Goal: Task Accomplishment & Management: Use online tool/utility

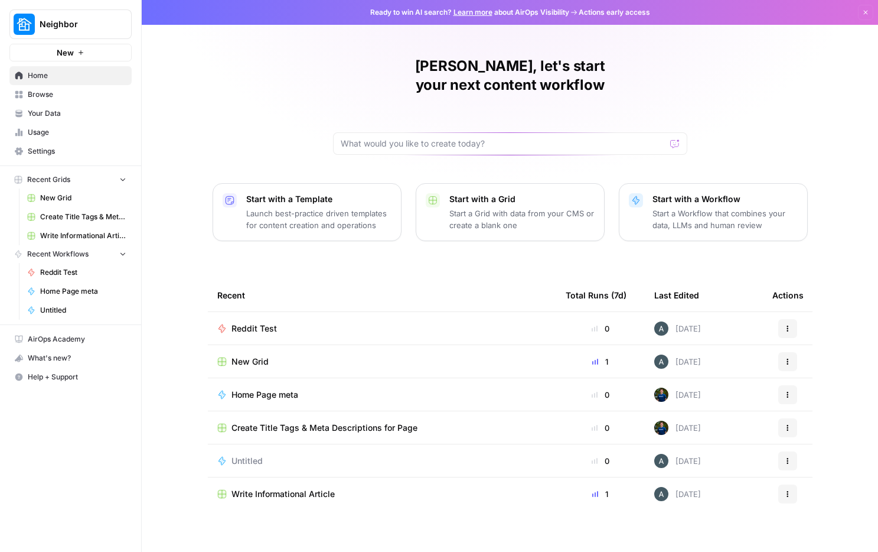
click at [67, 105] on link "Your Data" at bounding box center [70, 113] width 122 height 19
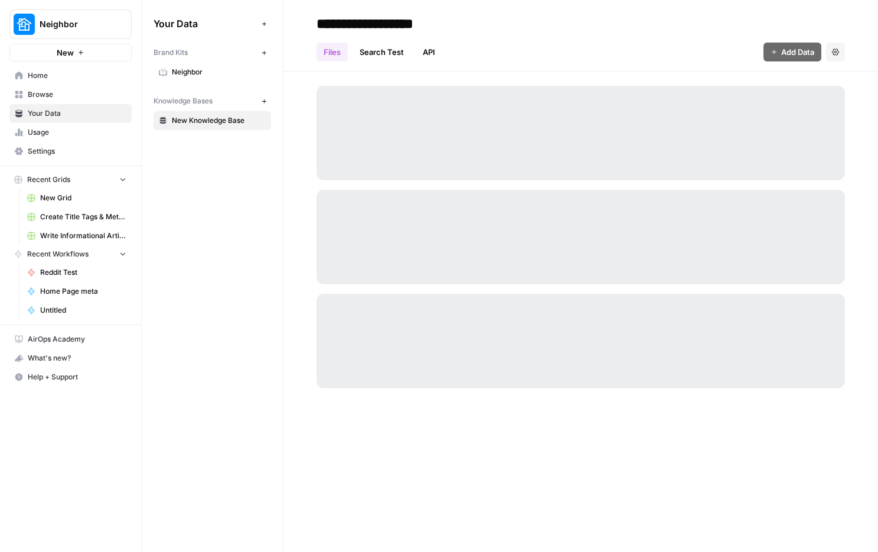
click at [270, 50] on button "New" at bounding box center [264, 52] width 14 height 14
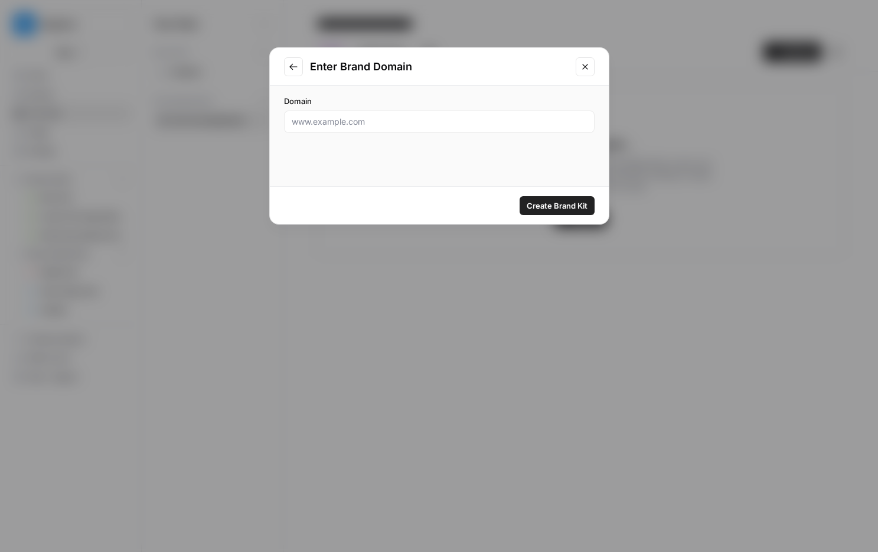
click at [292, 69] on icon "Go to previous step" at bounding box center [293, 66] width 9 height 9
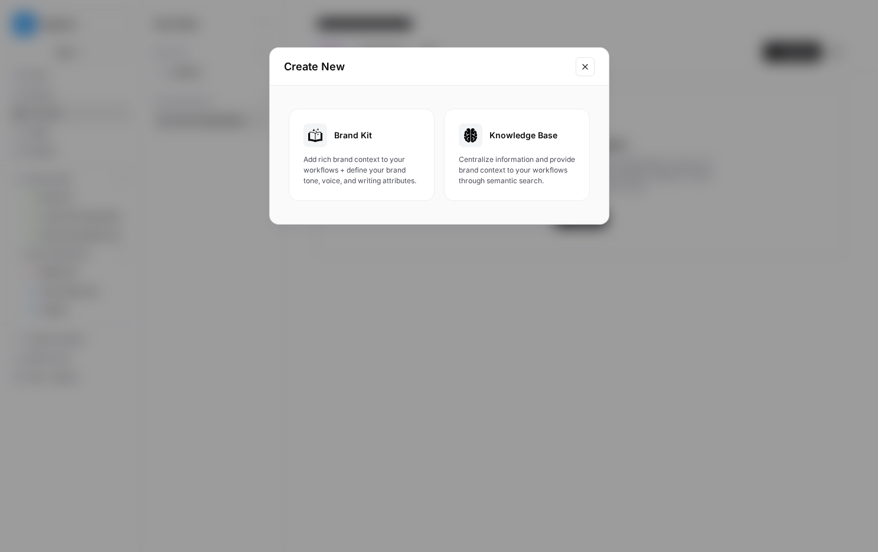
click at [393, 134] on div "Brand Kit" at bounding box center [362, 135] width 116 height 24
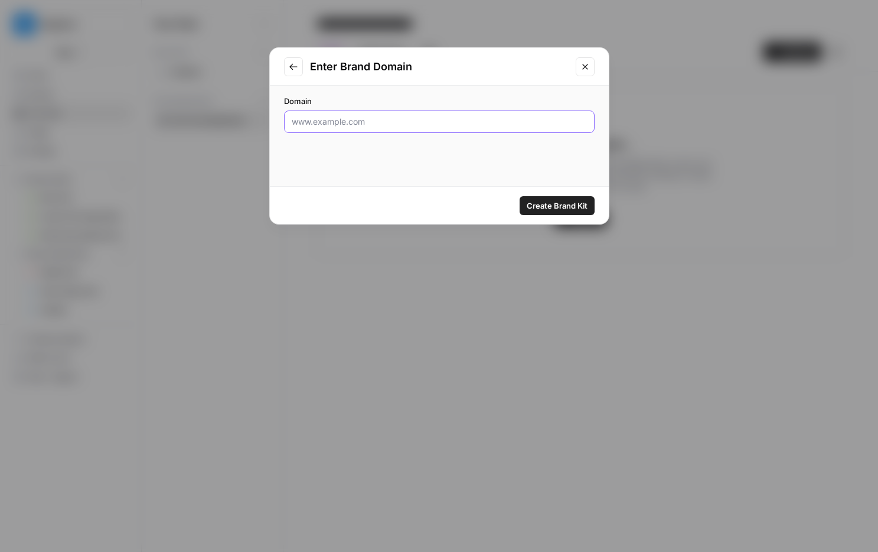
click at [409, 126] on input "Domain" at bounding box center [439, 122] width 295 height 12
click at [590, 66] on button "Close modal" at bounding box center [585, 66] width 19 height 19
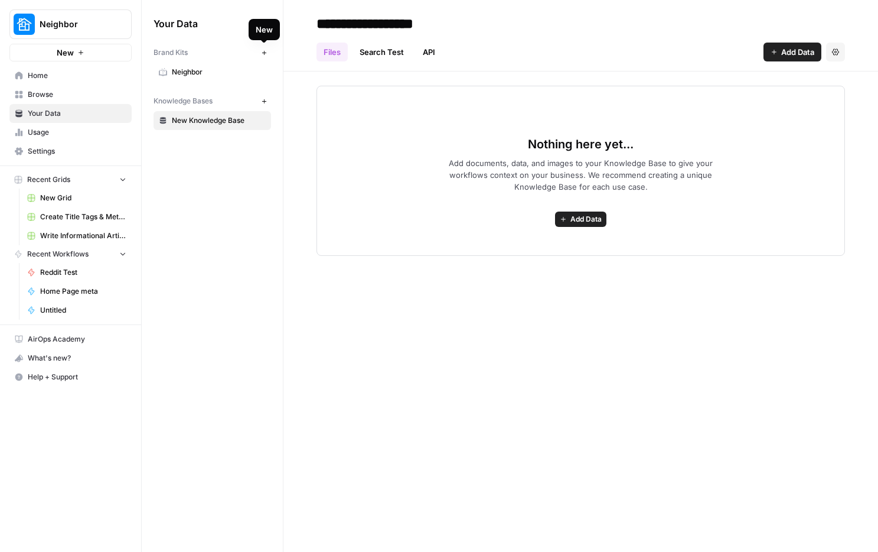
click at [266, 54] on icon "button" at bounding box center [264, 53] width 6 height 6
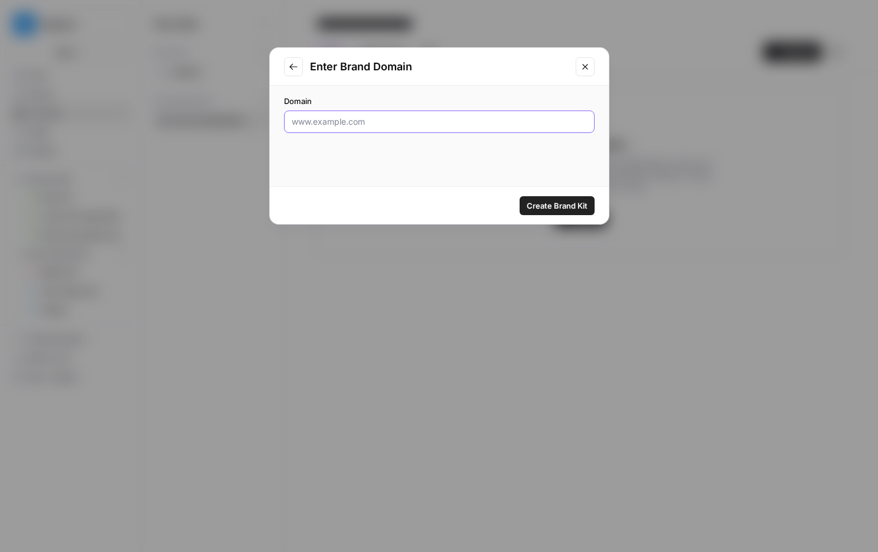
click at [344, 116] on input "Domain" at bounding box center [439, 122] width 295 height 12
type input "[DOMAIN_NAME][URL]"
click button "Create Brand Kit" at bounding box center [557, 205] width 75 height 19
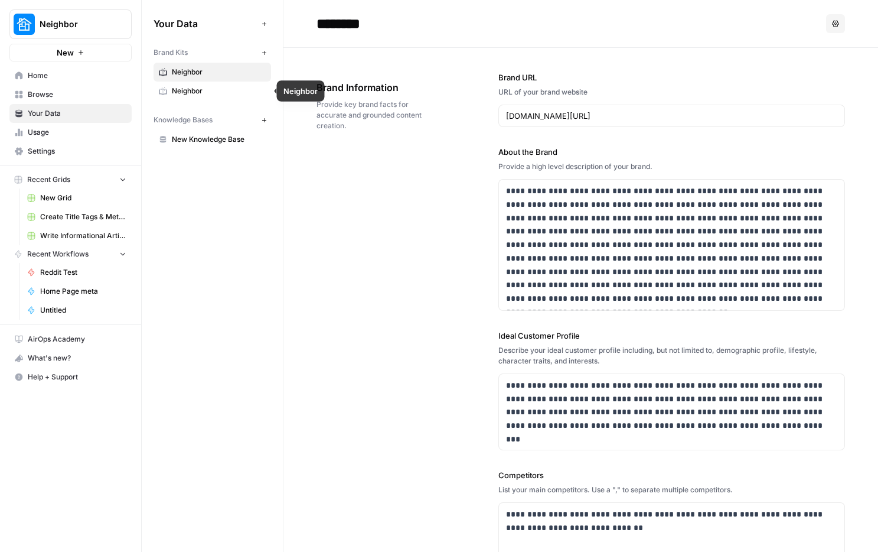
click at [213, 93] on span "Neighbor" at bounding box center [219, 91] width 94 height 11
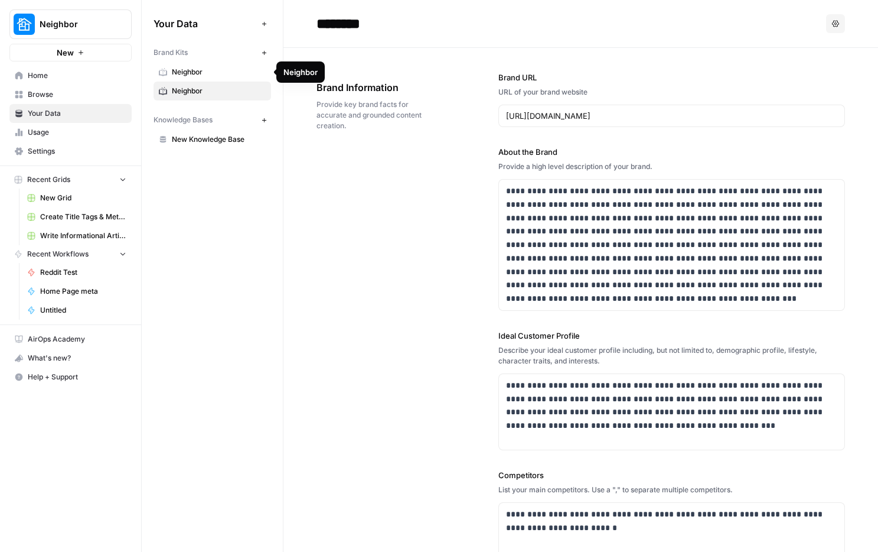
click at [235, 69] on span "Neighbor" at bounding box center [219, 72] width 94 height 11
click at [813, 24] on div "******** Options" at bounding box center [581, 23] width 529 height 19
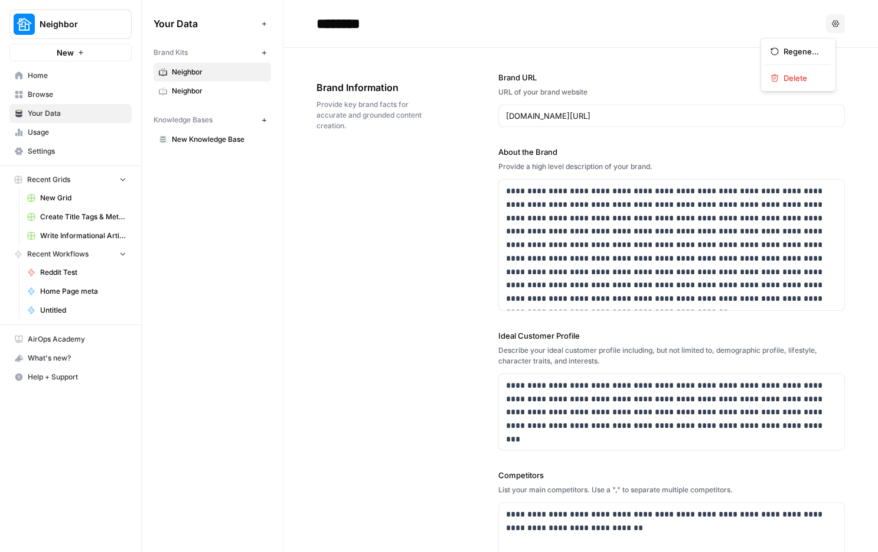
click at [826, 24] on button "Options" at bounding box center [835, 23] width 19 height 19
click at [705, 68] on div "**********" at bounding box center [672, 397] width 347 height 698
click at [826, 25] on button "Options" at bounding box center [835, 23] width 19 height 19
click at [416, 141] on div "Brand Information Provide key brand facts for accurate and grounded content cre…" at bounding box center [375, 106] width 116 height 98
click at [196, 90] on span "Neighbor" at bounding box center [219, 91] width 94 height 11
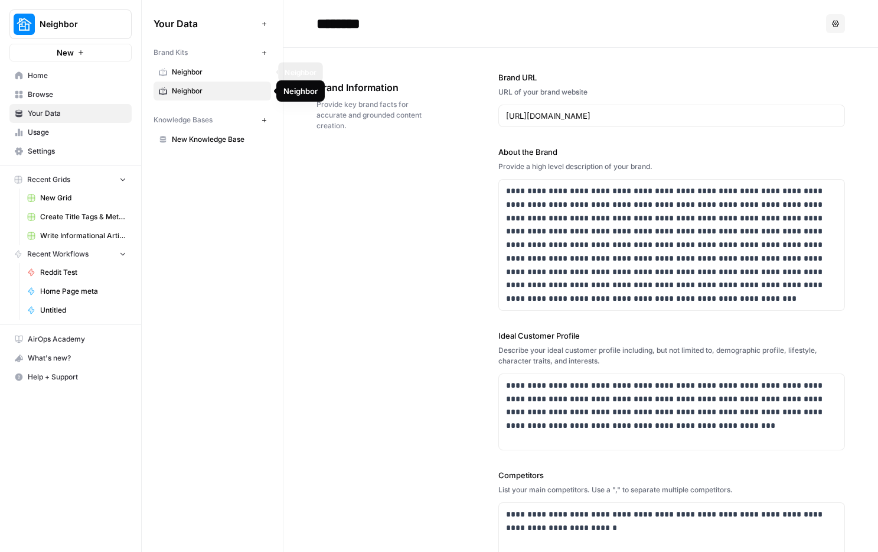
click at [220, 73] on span "Neighbor" at bounding box center [219, 72] width 94 height 11
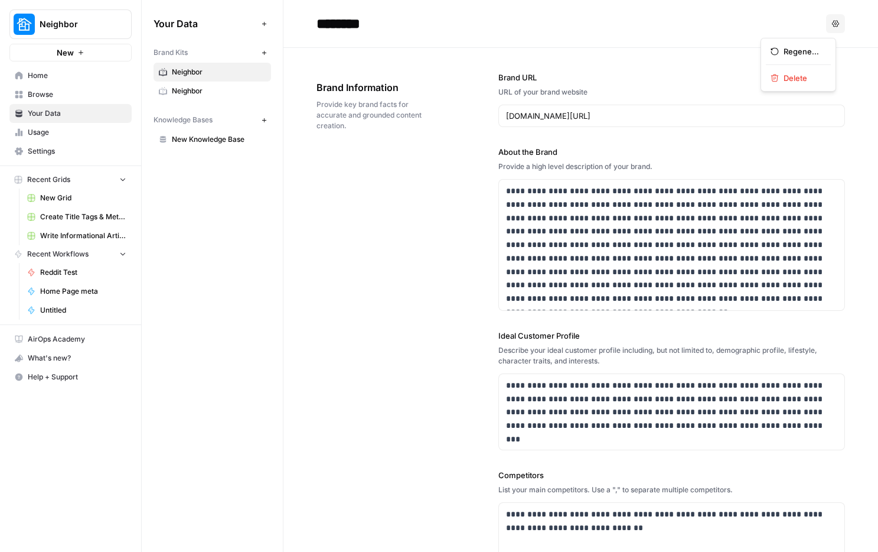
click at [832, 22] on icon "button" at bounding box center [835, 23] width 7 height 6
click at [803, 76] on span "Delete" at bounding box center [803, 78] width 38 height 12
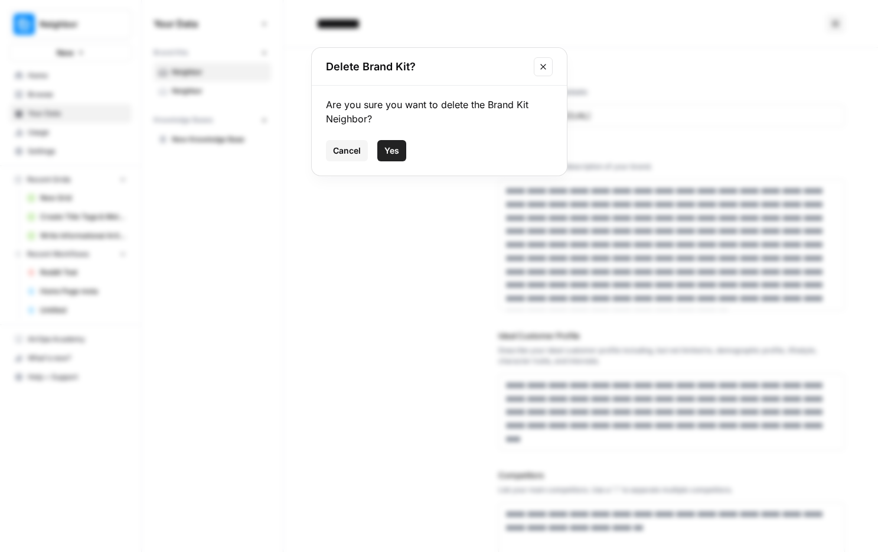
click at [389, 151] on span "Yes" at bounding box center [392, 151] width 15 height 12
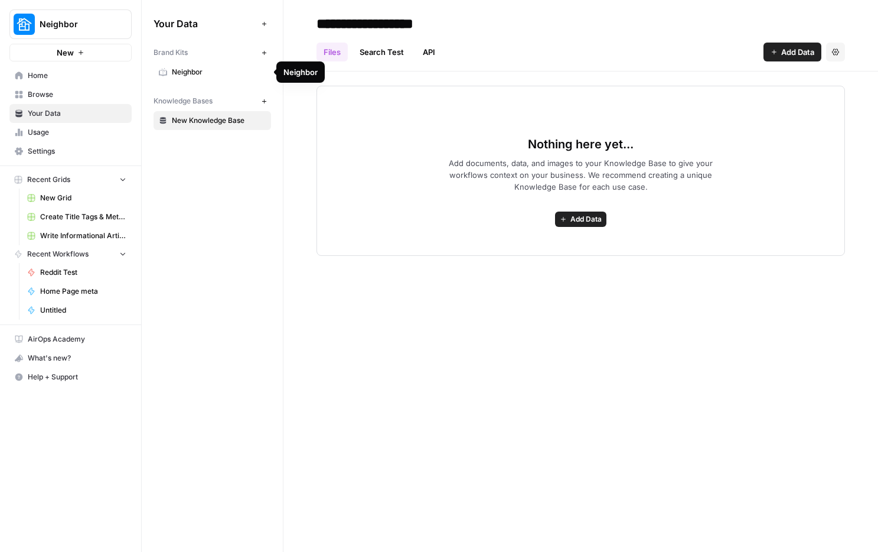
click at [210, 74] on span "Neighbor" at bounding box center [219, 72] width 94 height 11
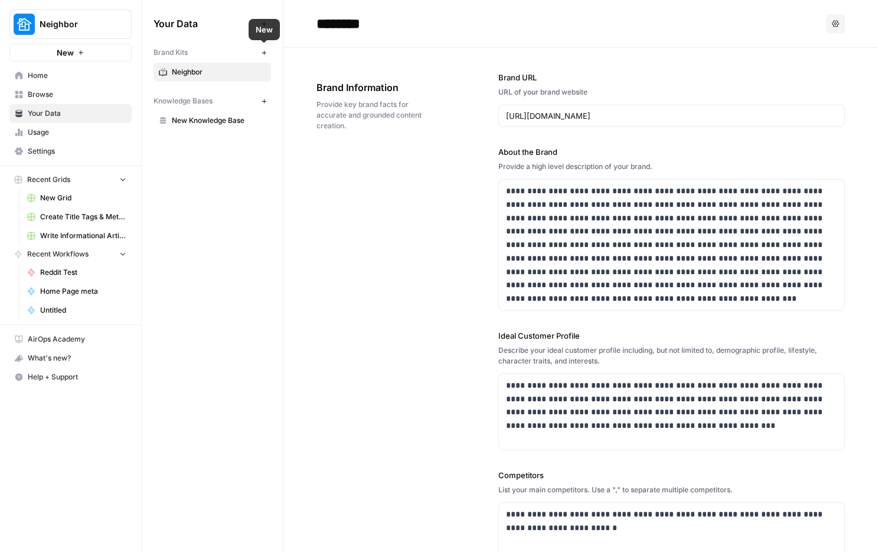
click at [263, 53] on icon "button" at bounding box center [264, 52] width 4 height 4
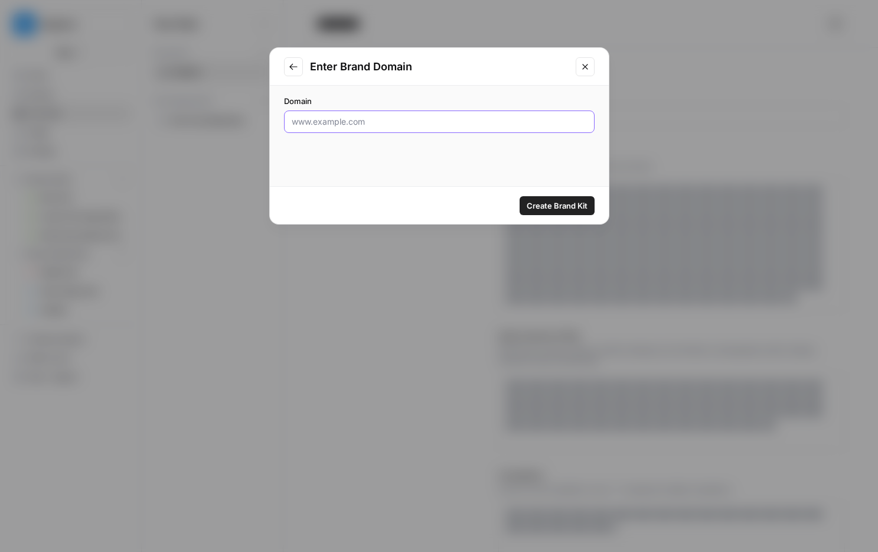
click at [369, 121] on input "Domain" at bounding box center [439, 122] width 295 height 12
paste input "[URL][DOMAIN_NAME]"
type input "[URL][DOMAIN_NAME]"
click at [545, 201] on span "Create Brand Kit" at bounding box center [557, 206] width 61 height 12
